Goal: Information Seeking & Learning: Learn about a topic

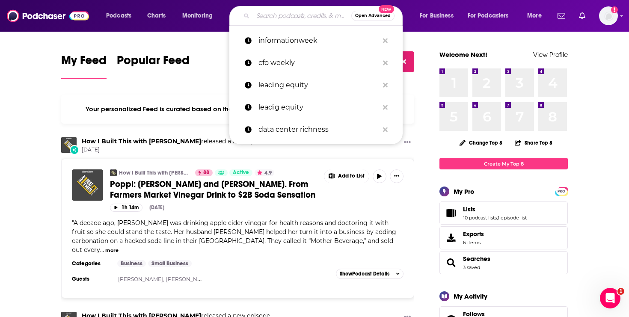
click at [296, 14] on input "Search podcasts, credits, & more..." at bounding box center [302, 16] width 98 height 14
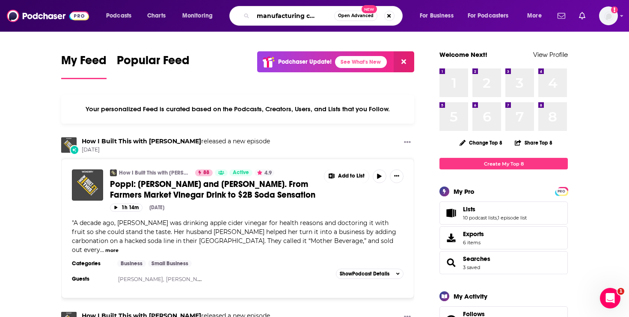
scroll to position [0, 10]
type input "the manufacturing culture"
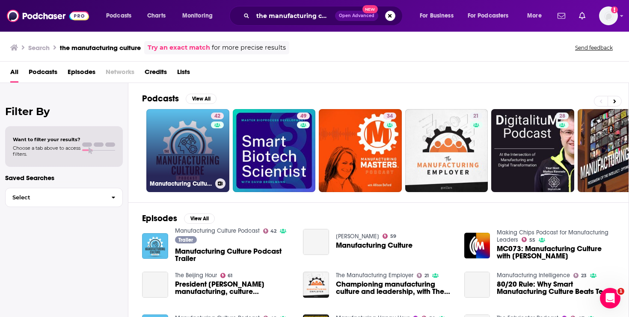
click at [178, 145] on link "42 Manufacturing Culture Podcast" at bounding box center [187, 150] width 83 height 83
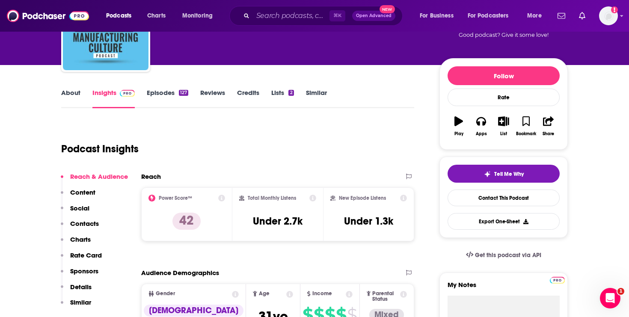
scroll to position [77, 0]
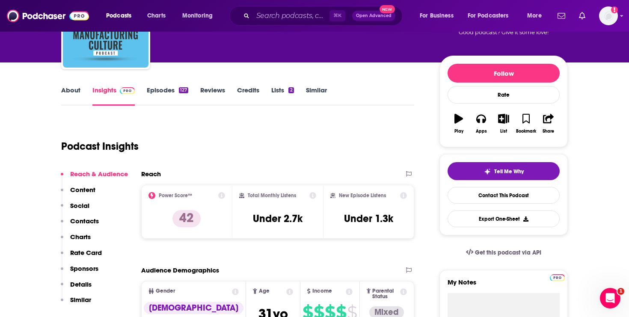
click at [68, 89] on link "About" at bounding box center [70, 96] width 19 height 20
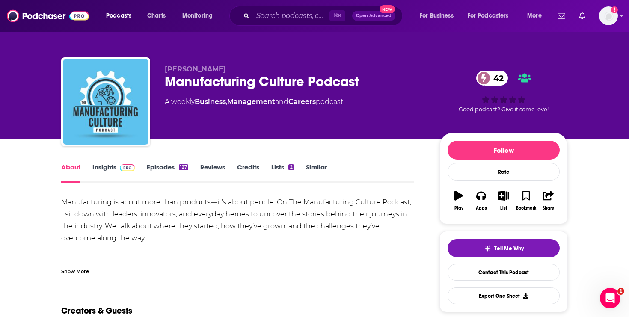
click at [64, 270] on div "Show More" at bounding box center [75, 271] width 28 height 8
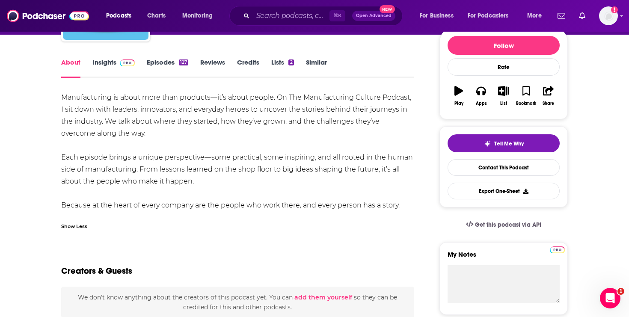
scroll to position [69, 0]
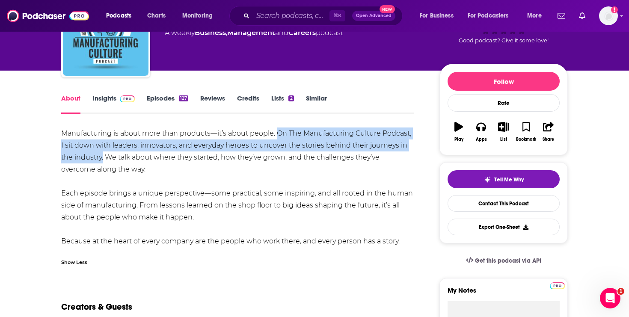
drag, startPoint x: 278, startPoint y: 132, endPoint x: 103, endPoint y: 159, distance: 177.1
click at [103, 159] on div "Manufacturing is about more than products—it’s about people. On The Manufacturi…" at bounding box center [237, 188] width 353 height 120
copy div "On The Manufacturing Culture Podcast, I sit down with leaders, innovators, and …"
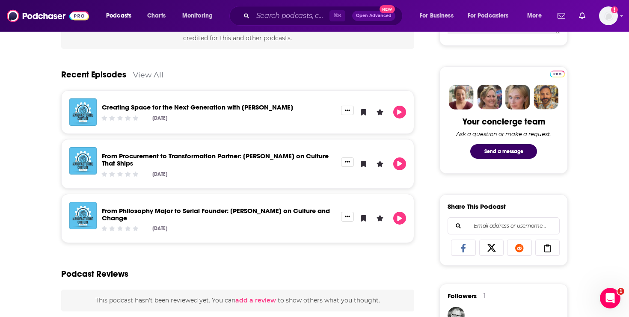
scroll to position [374, 0]
